Goal: Information Seeking & Learning: Learn about a topic

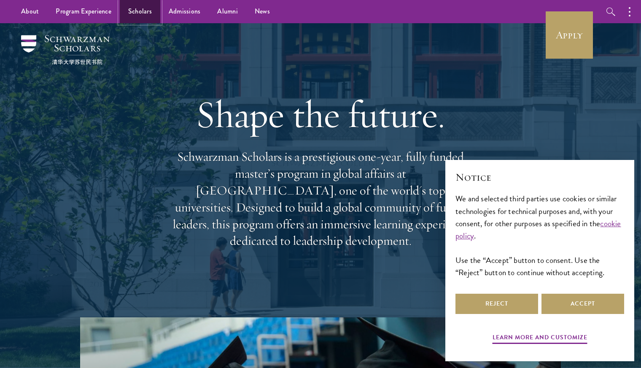
click at [138, 7] on link "Scholars" at bounding box center [140, 11] width 40 height 23
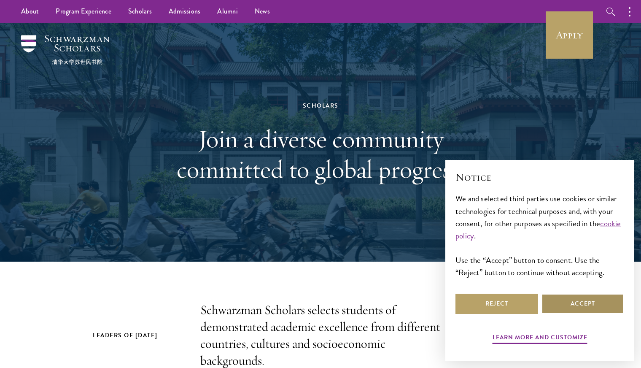
click at [581, 308] on button "Accept" at bounding box center [583, 304] width 83 height 20
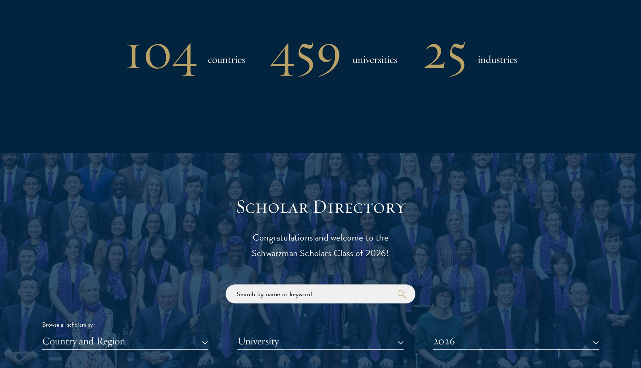
scroll to position [897, 0]
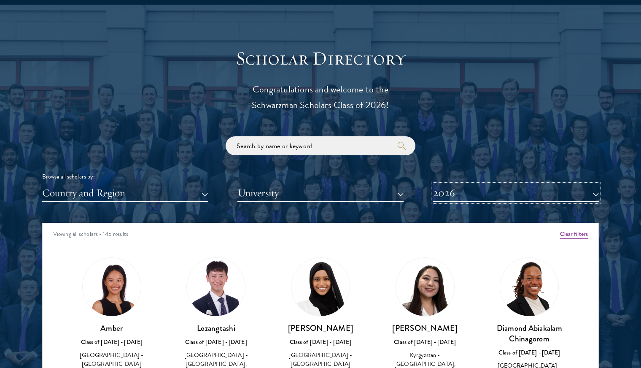
click at [472, 196] on button "2026" at bounding box center [516, 192] width 166 height 17
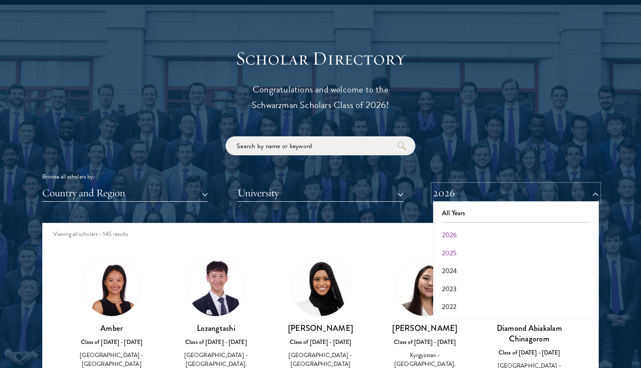
scroll to position [26, 0]
click at [457, 278] on button "2022" at bounding box center [516, 281] width 161 height 18
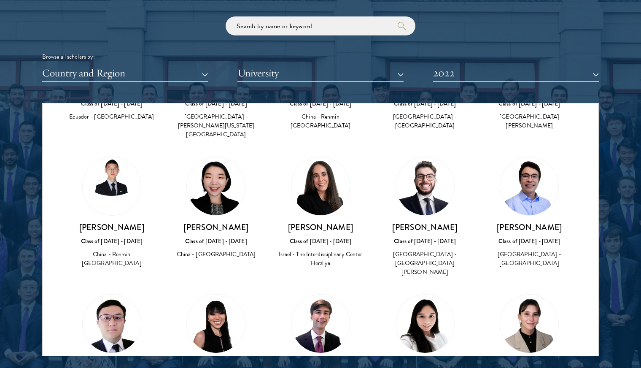
scroll to position [1247, 0]
